Goal: Information Seeking & Learning: Learn about a topic

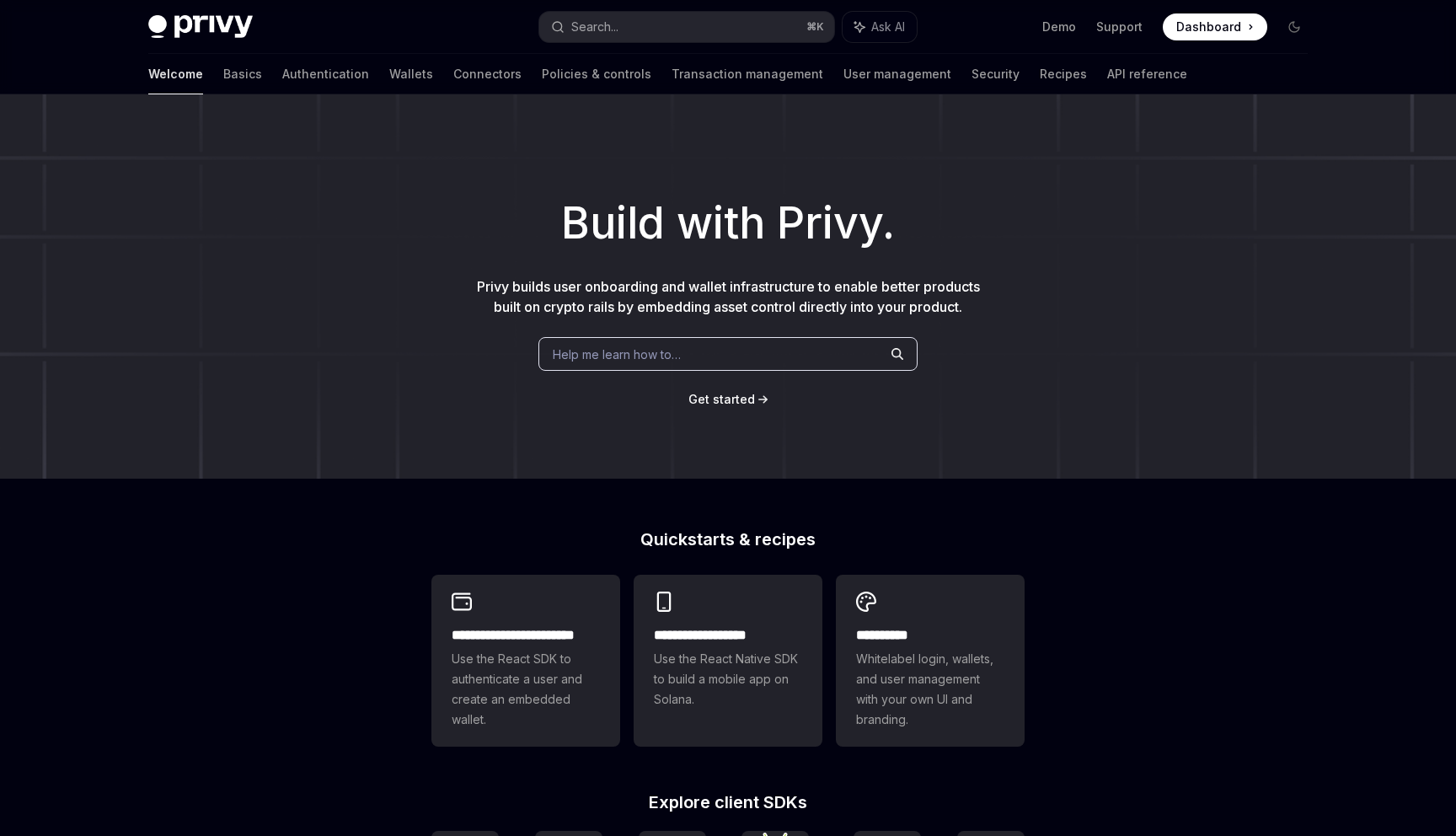
scroll to position [6, 0]
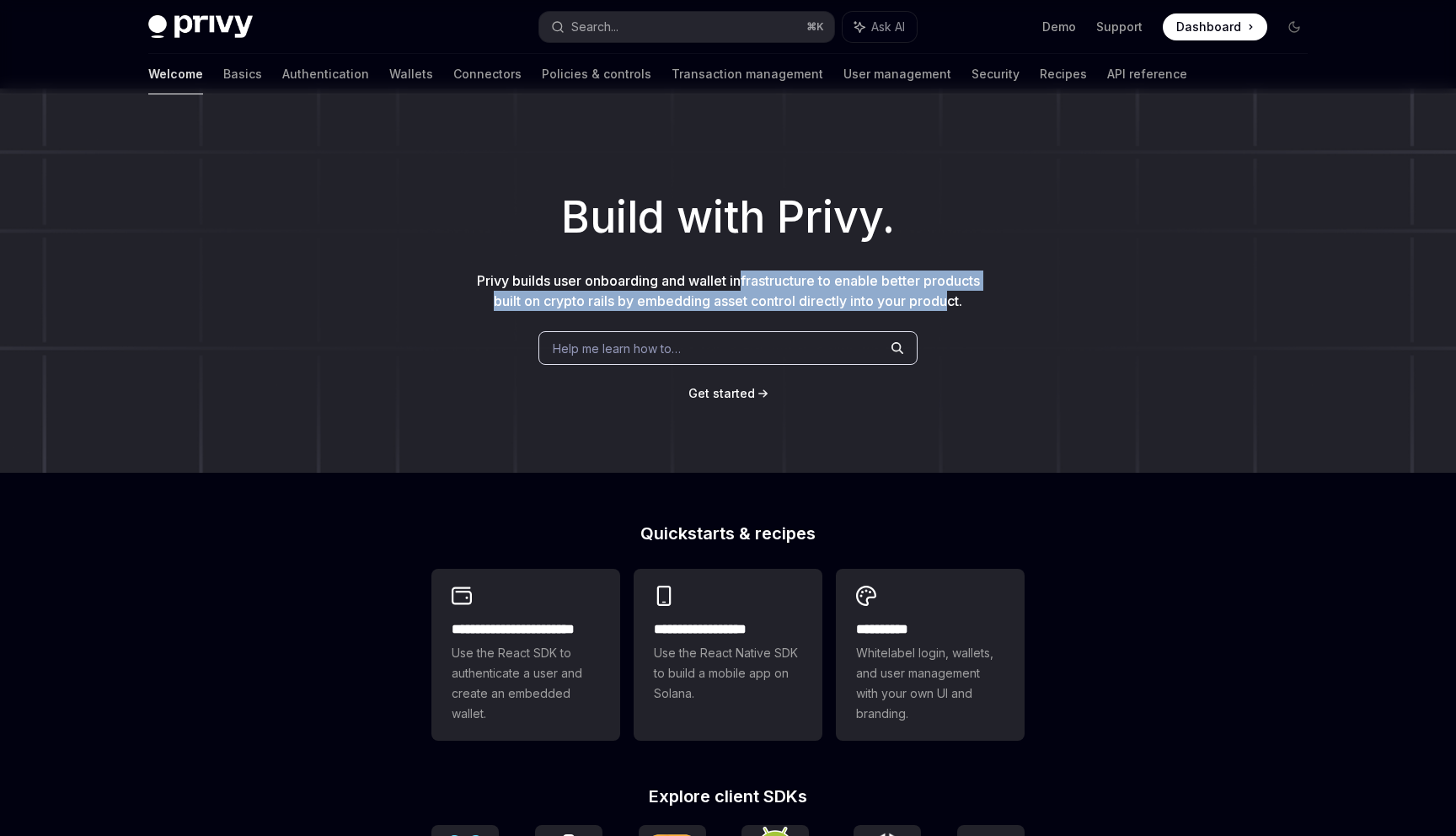
drag, startPoint x: 948, startPoint y: 297, endPoint x: 739, endPoint y: 287, distance: 209.2
click at [739, 287] on span "Privy builds user onboarding and wallet infrastructure to enable better product…" at bounding box center [728, 290] width 503 height 37
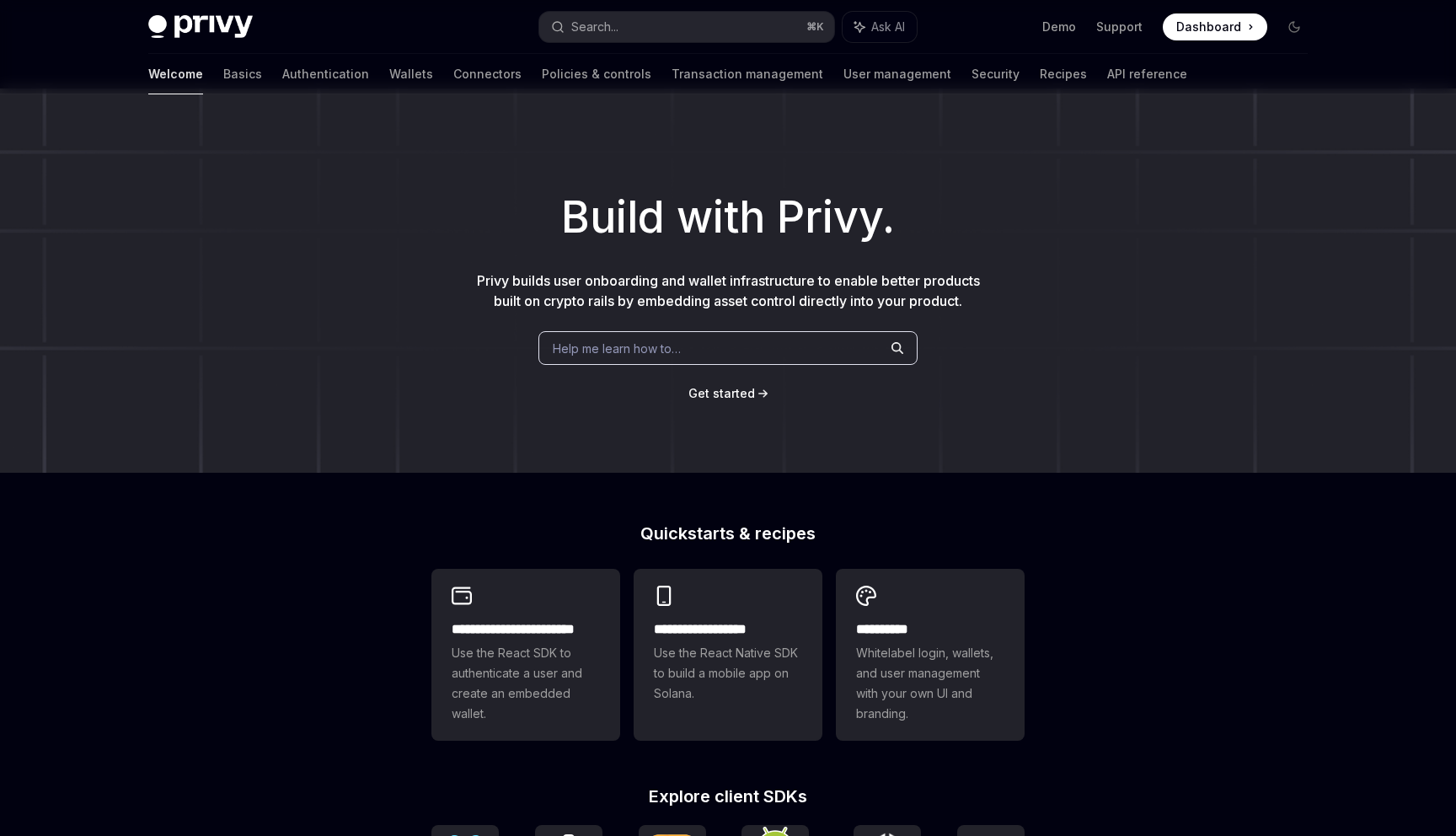
click at [738, 287] on span "Privy builds user onboarding and wallet infrastructure to enable better product…" at bounding box center [728, 290] width 503 height 37
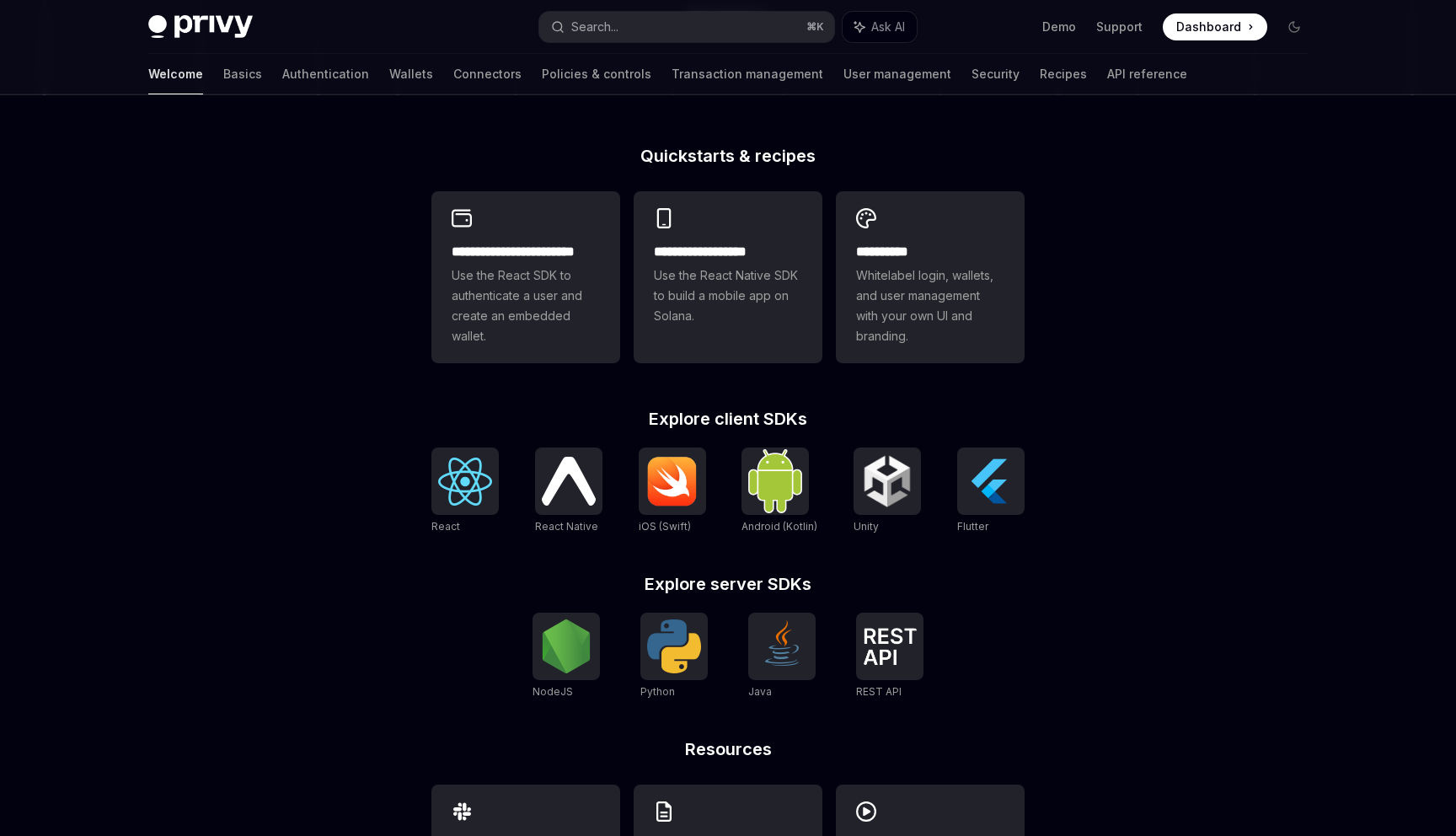
scroll to position [384, 0]
click at [1313, 261] on div "**********" at bounding box center [728, 333] width 1456 height 1246
click at [1168, 282] on div "**********" at bounding box center [728, 333] width 1456 height 1246
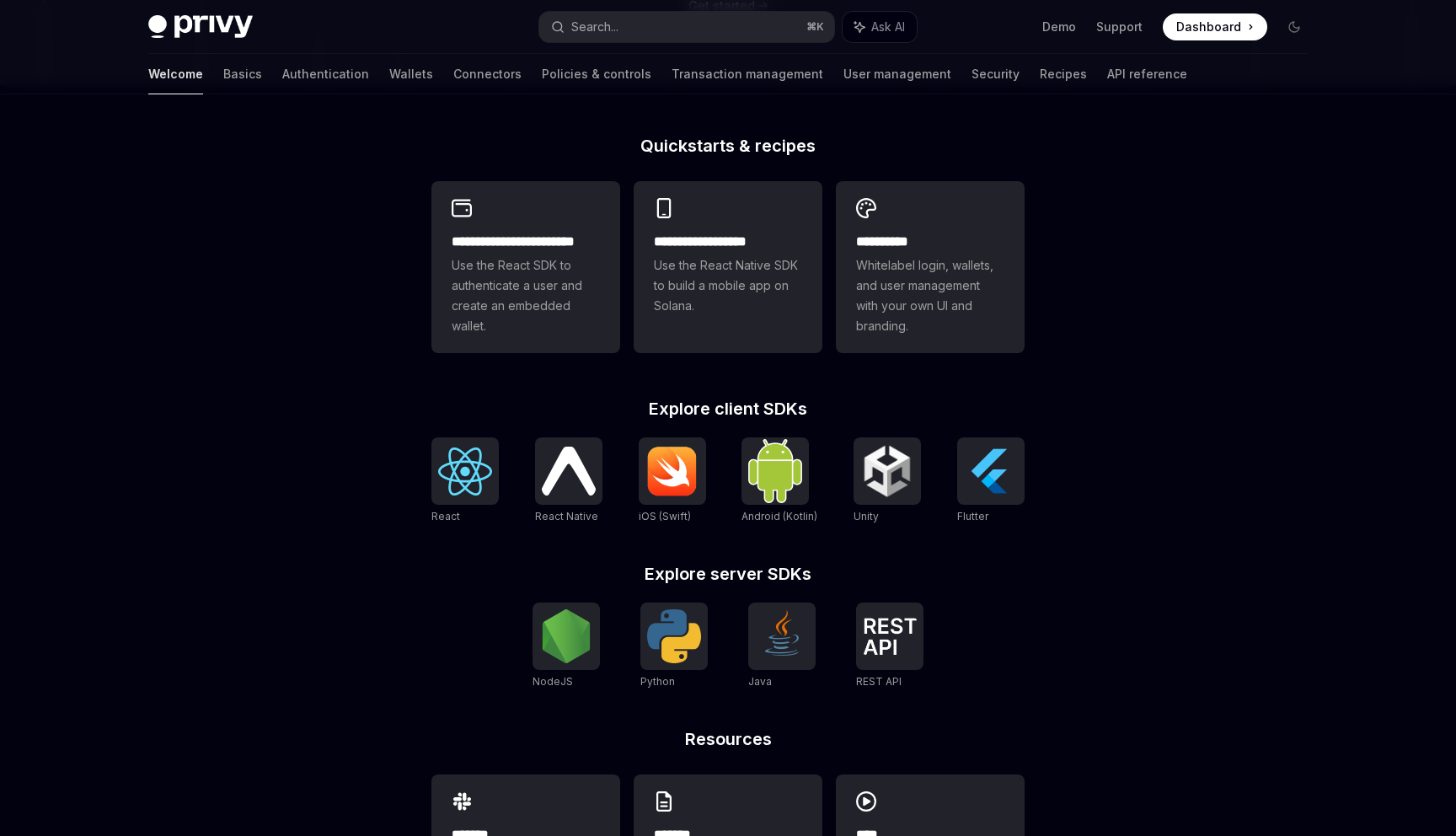
scroll to position [504, 0]
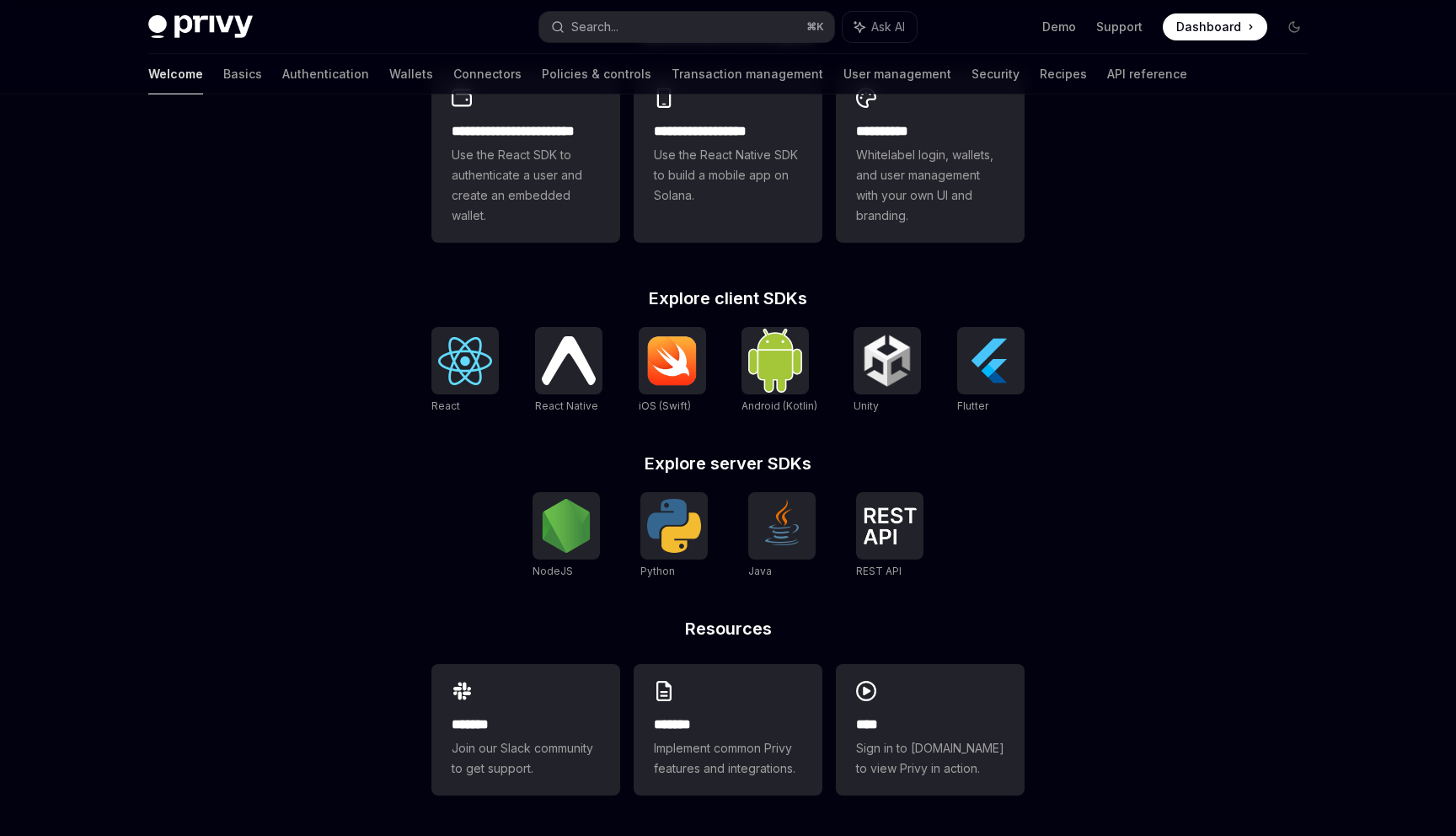
click at [1130, 194] on div "**********" at bounding box center [728, 213] width 1456 height 1246
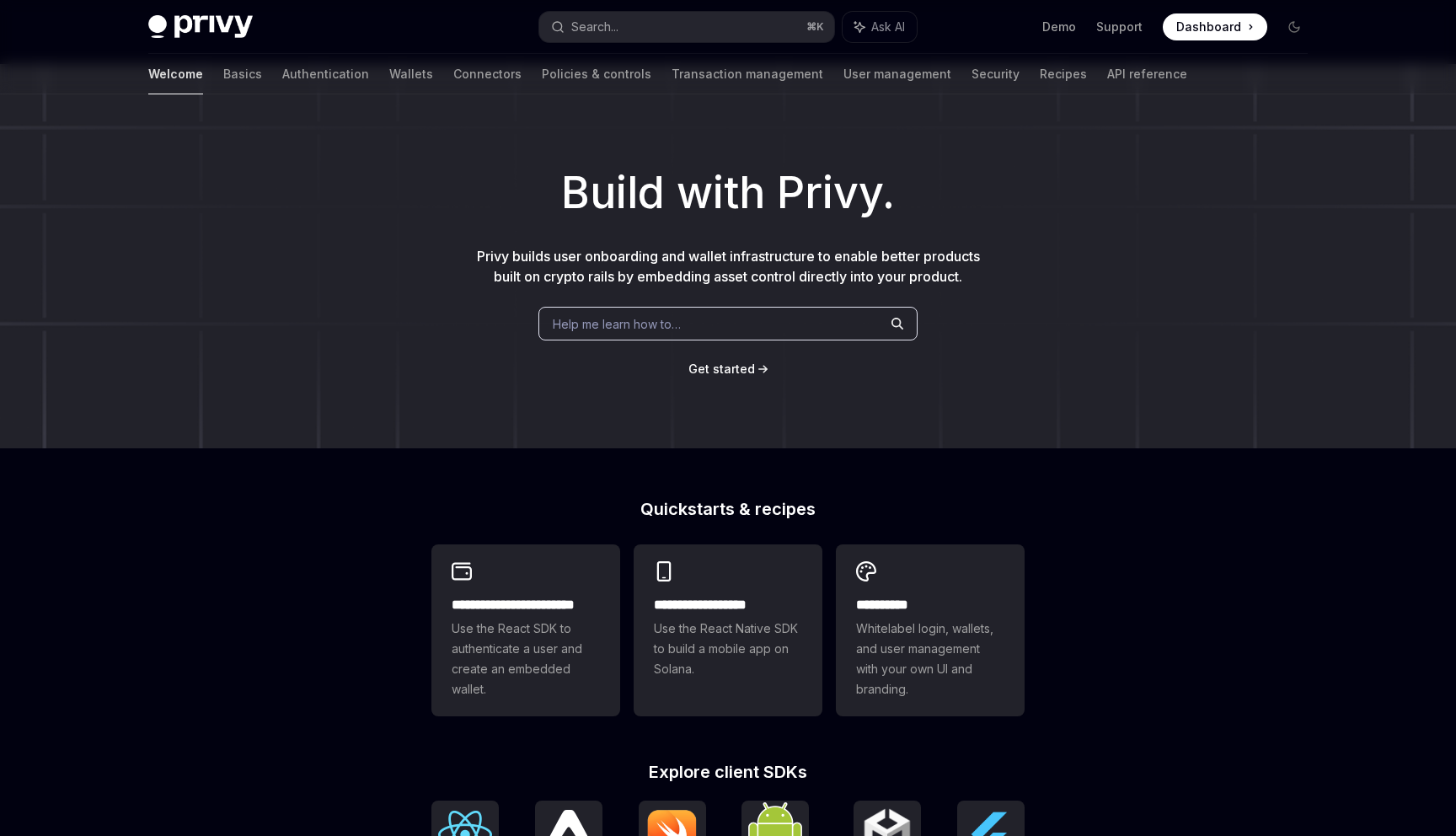
scroll to position [32, 0]
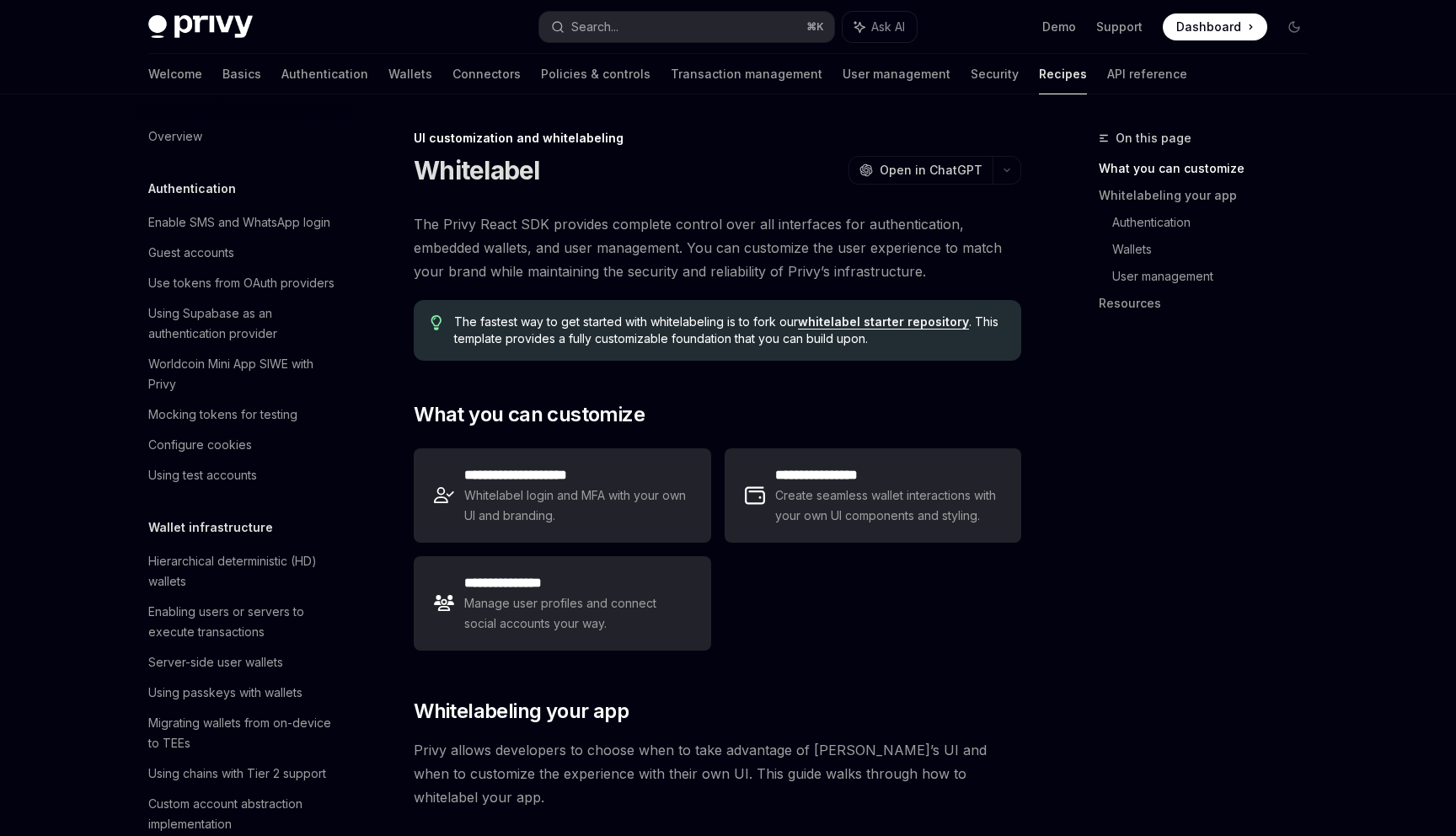
scroll to position [577, 0]
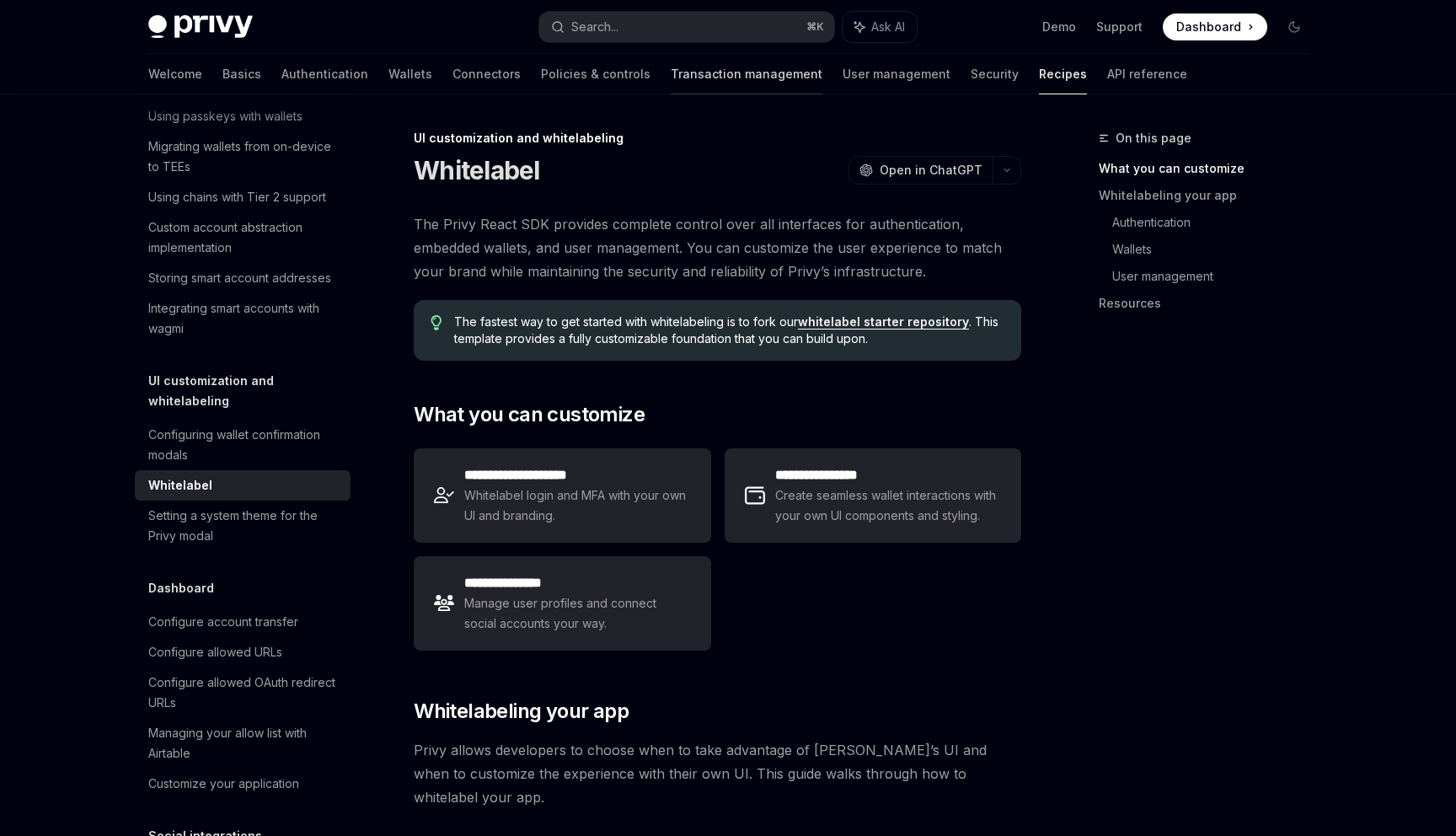
click at [677, 74] on link "Transaction management" at bounding box center [747, 74] width 152 height 41
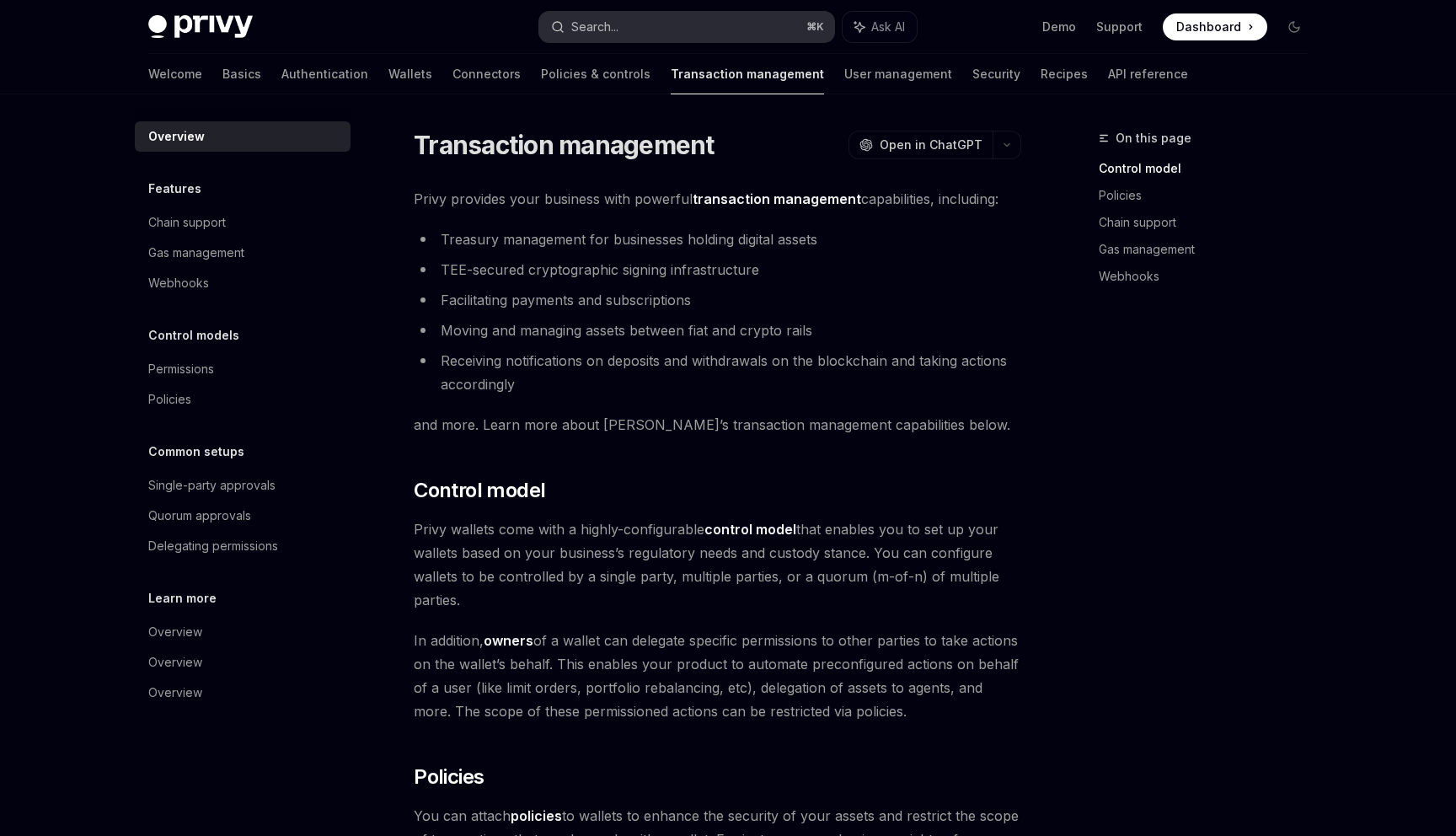
click at [653, 36] on button "Search... ⌘ K" at bounding box center [686, 27] width 295 height 30
click at [572, 133] on h1 "Transaction management" at bounding box center [564, 145] width 300 height 30
click at [623, 24] on button "Search... ⌘ K" at bounding box center [686, 27] width 295 height 30
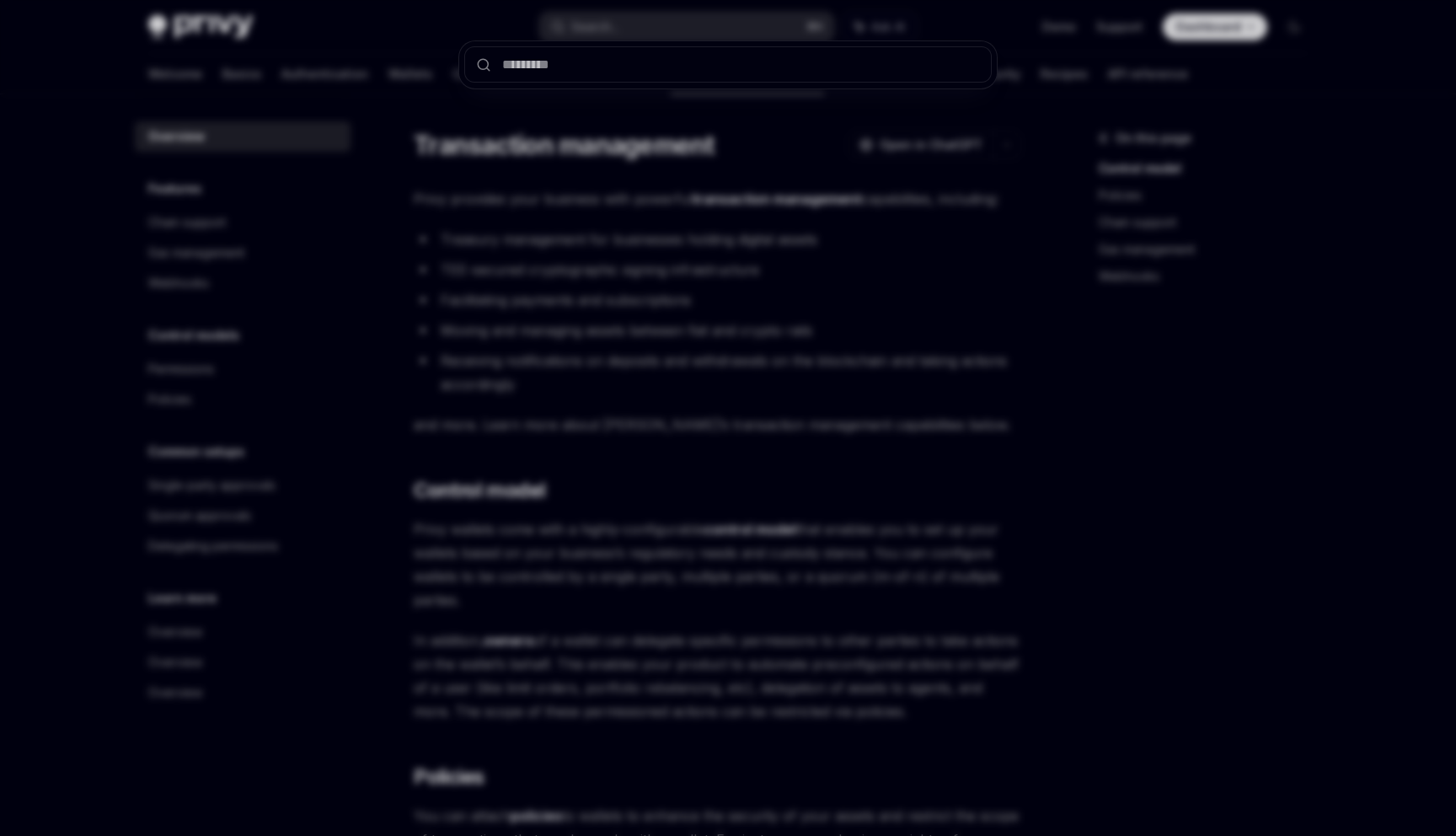
click at [285, 53] on div at bounding box center [728, 418] width 1456 height 836
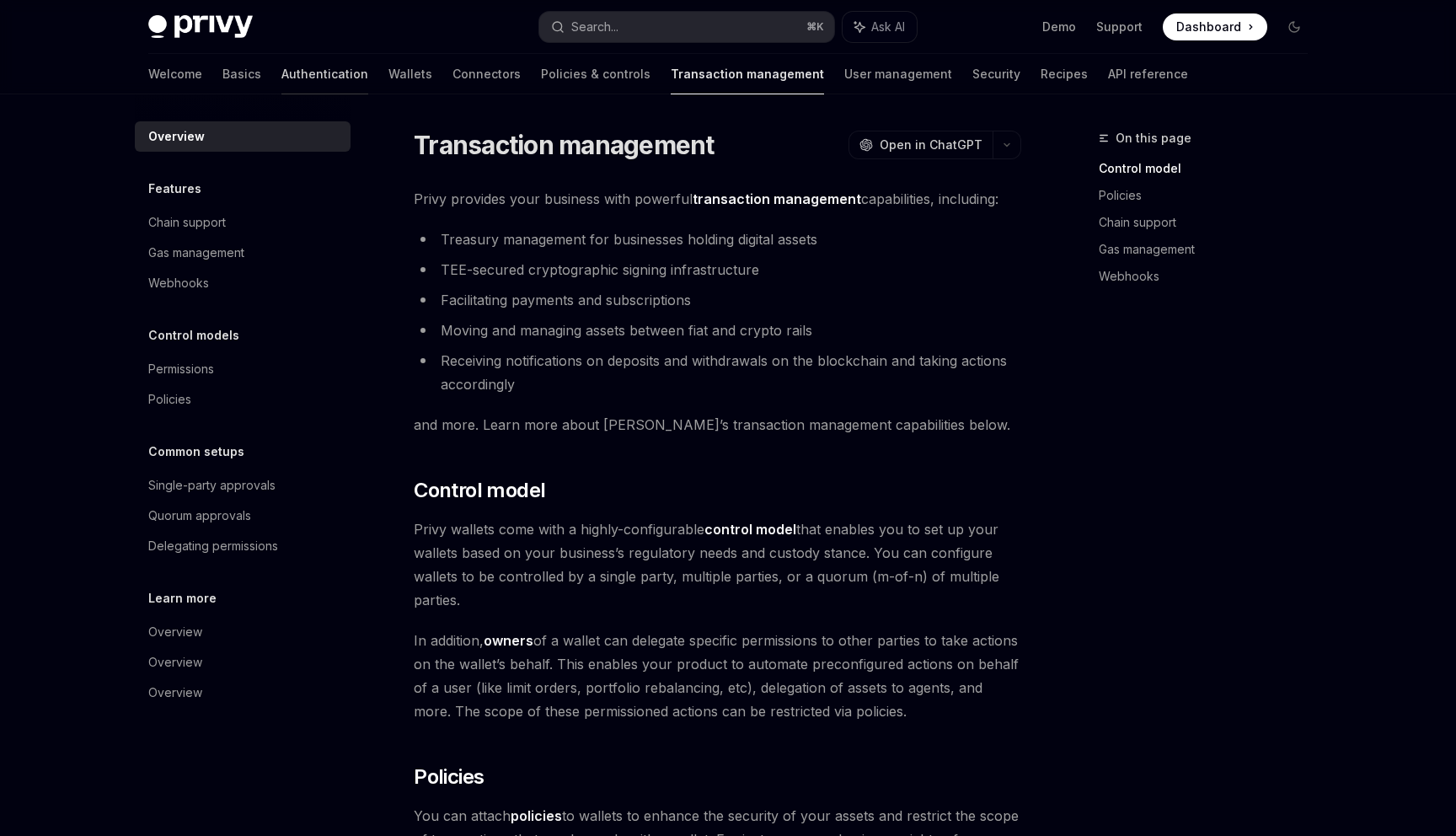
click at [285, 57] on link "Authentication" at bounding box center [324, 74] width 87 height 41
type textarea "*"
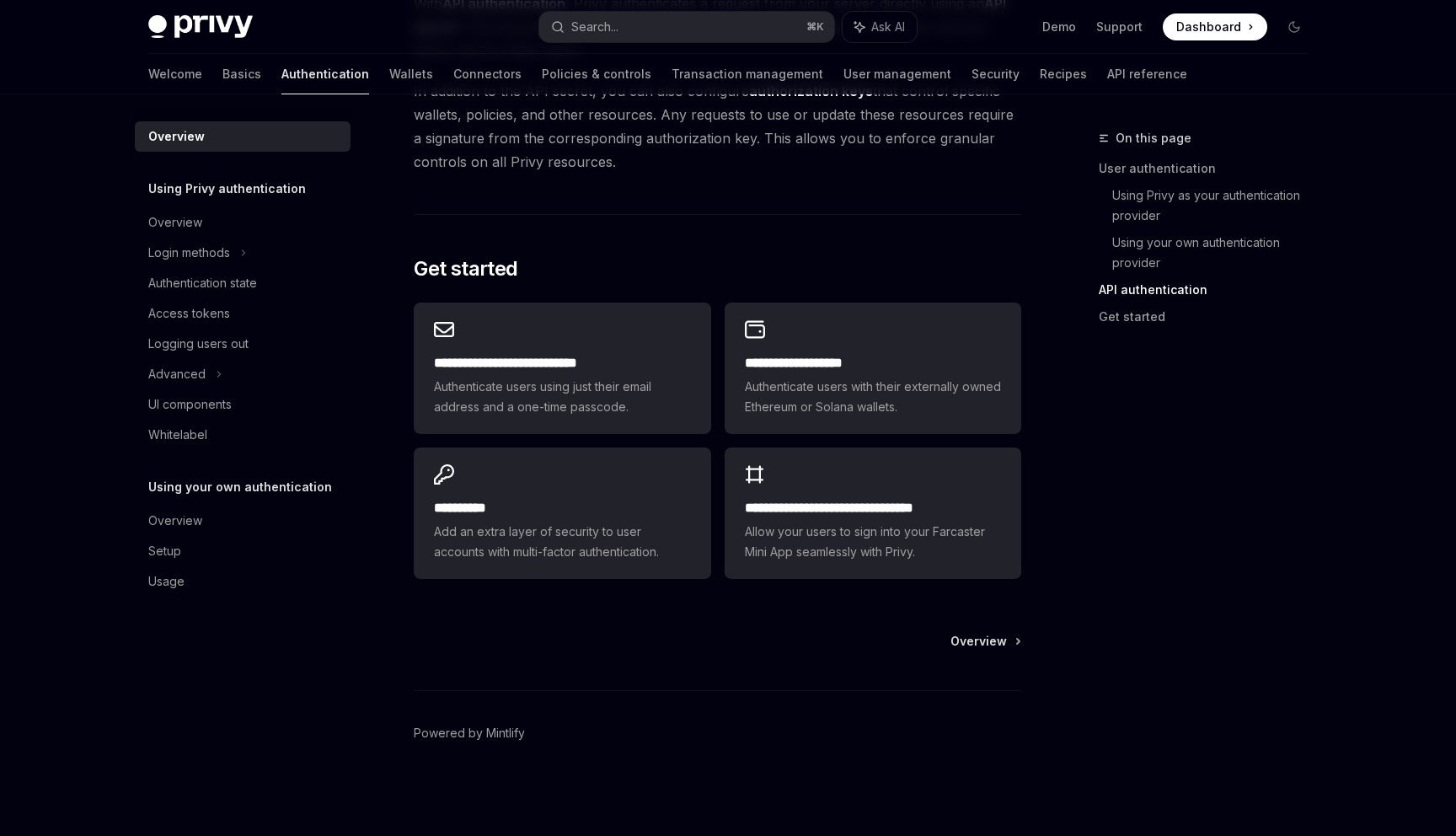
scroll to position [1273, 0]
